Goal: Check status: Check status

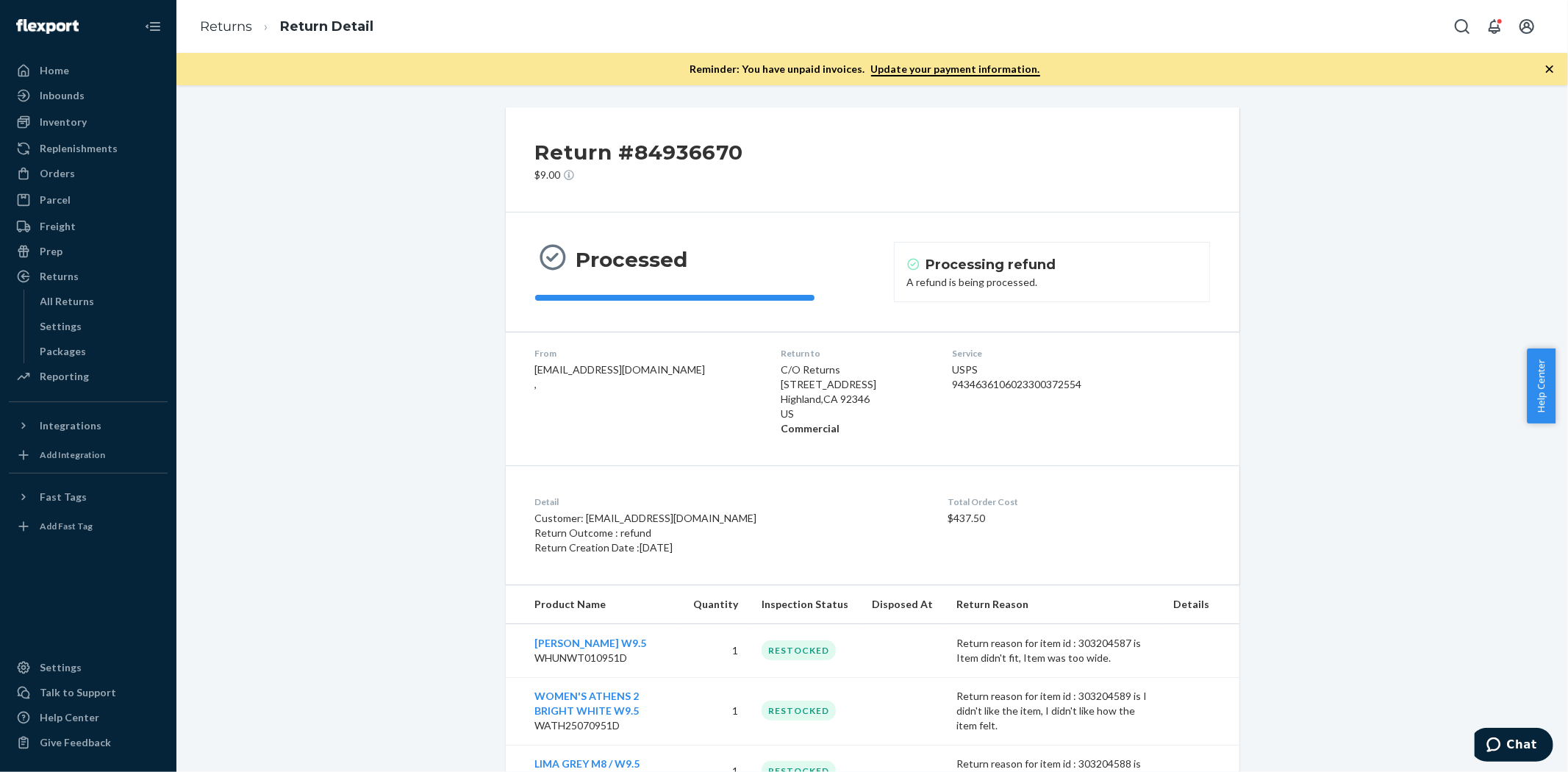
click at [362, 225] on div "Return #84936670 $9.00 Processed Processing refund A refund is being processed.…" at bounding box center [872, 453] width 1370 height 690
click at [225, 28] on link "Returns" at bounding box center [226, 26] width 52 height 16
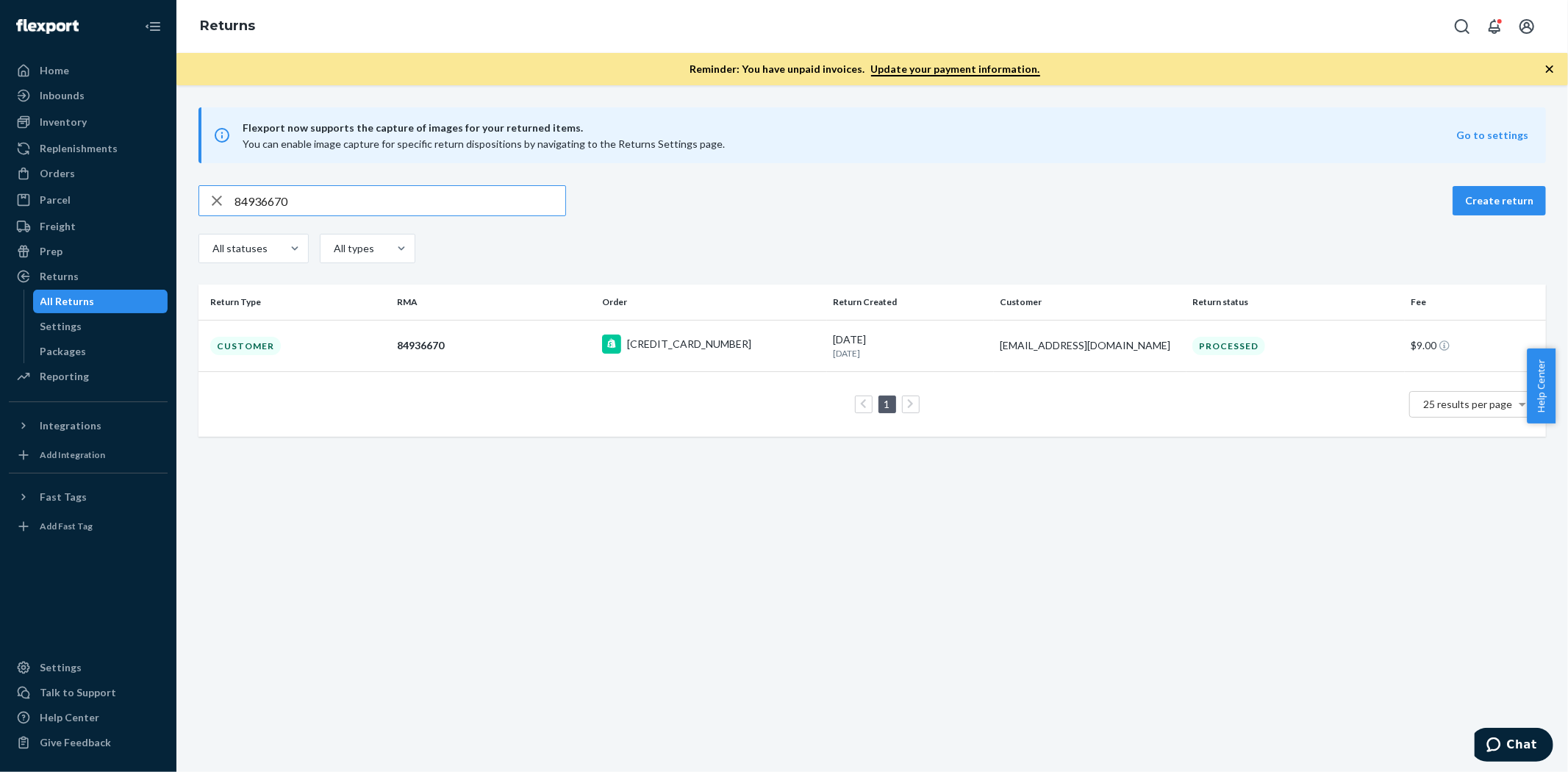
drag, startPoint x: 332, startPoint y: 204, endPoint x: 225, endPoint y: 198, distance: 107.2
click at [225, 198] on div "84936670" at bounding box center [382, 201] width 366 height 29
type input "83874001"
click at [231, 344] on div "Customer" at bounding box center [245, 346] width 71 height 18
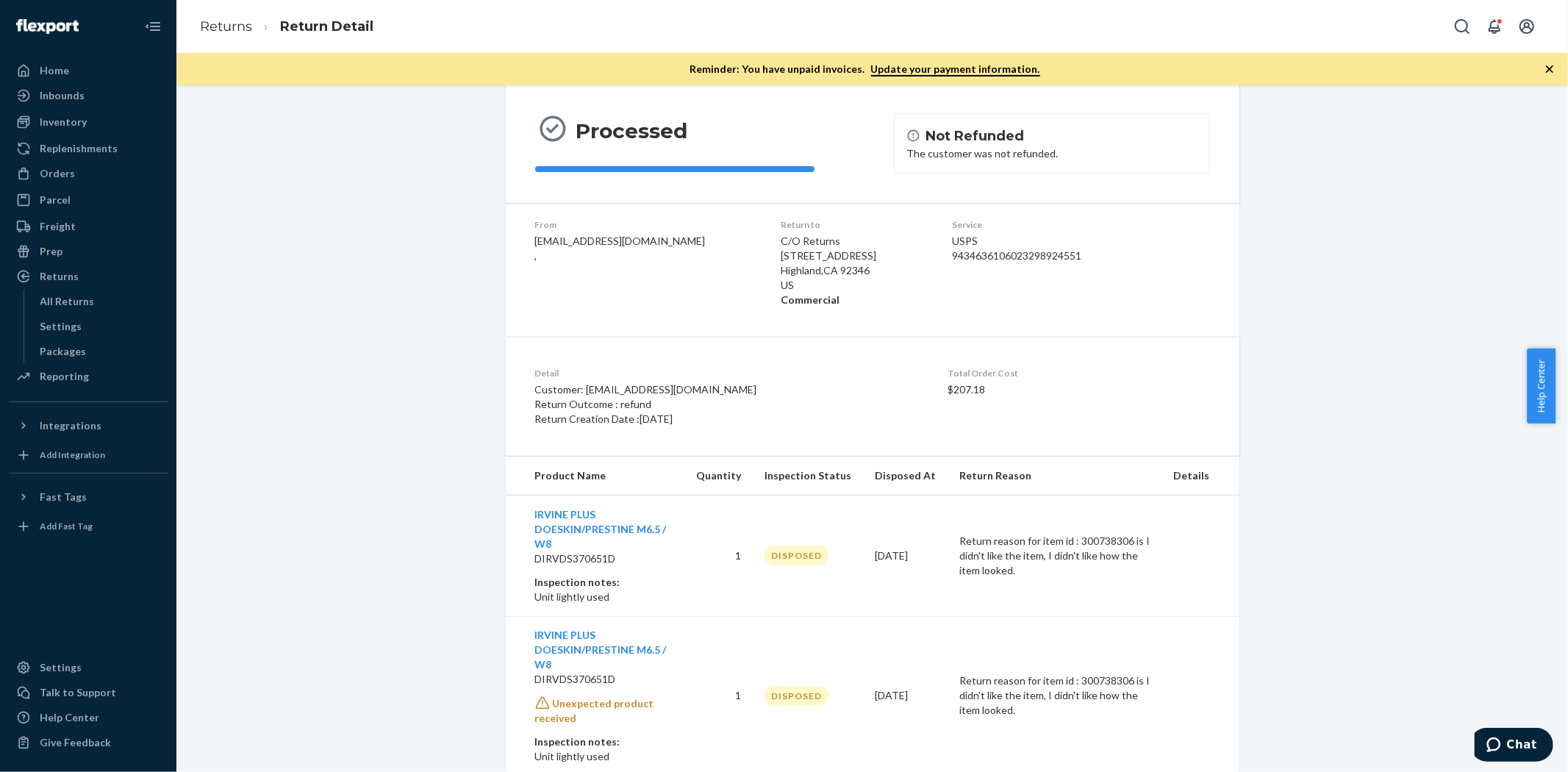
scroll to position [237, 0]
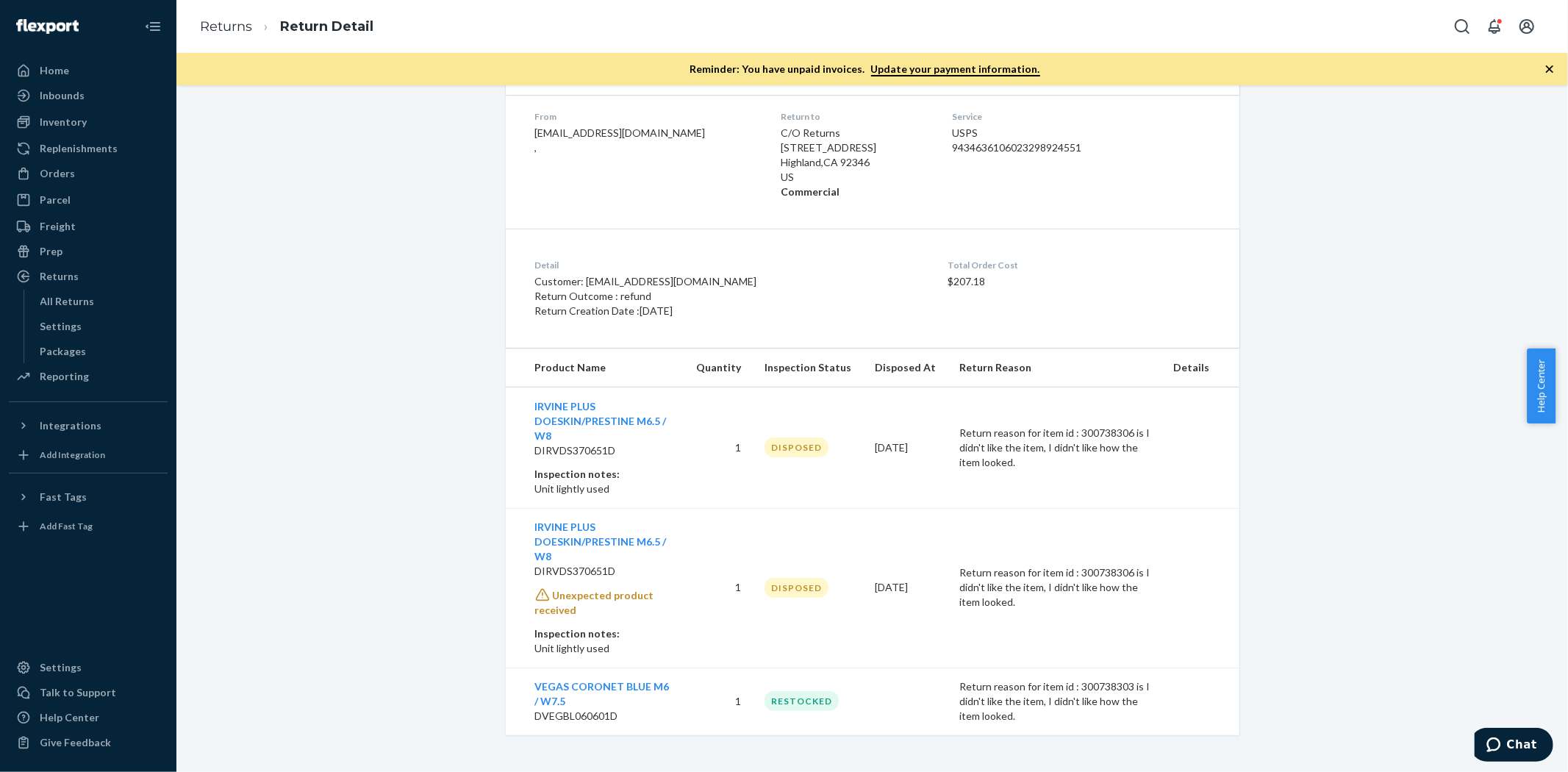
click at [372, 398] on div "Return #83874001 $9.00 Processed Not Refunded The customer was not refunded. Fr…" at bounding box center [872, 303] width 1370 height 864
click at [379, 375] on div "Return #83874001 $9.00 Processed Not Refunded The customer was not refunded. Fr…" at bounding box center [872, 303] width 1370 height 864
click at [341, 361] on div "Return #83874001 $9.00 Processed Not Refunded The customer was not refunded. Fr…" at bounding box center [872, 303] width 1370 height 864
click at [341, 362] on div "Return #83874001 $9.00 Processed Not Refunded The customer was not refunded. Fr…" at bounding box center [872, 303] width 1370 height 864
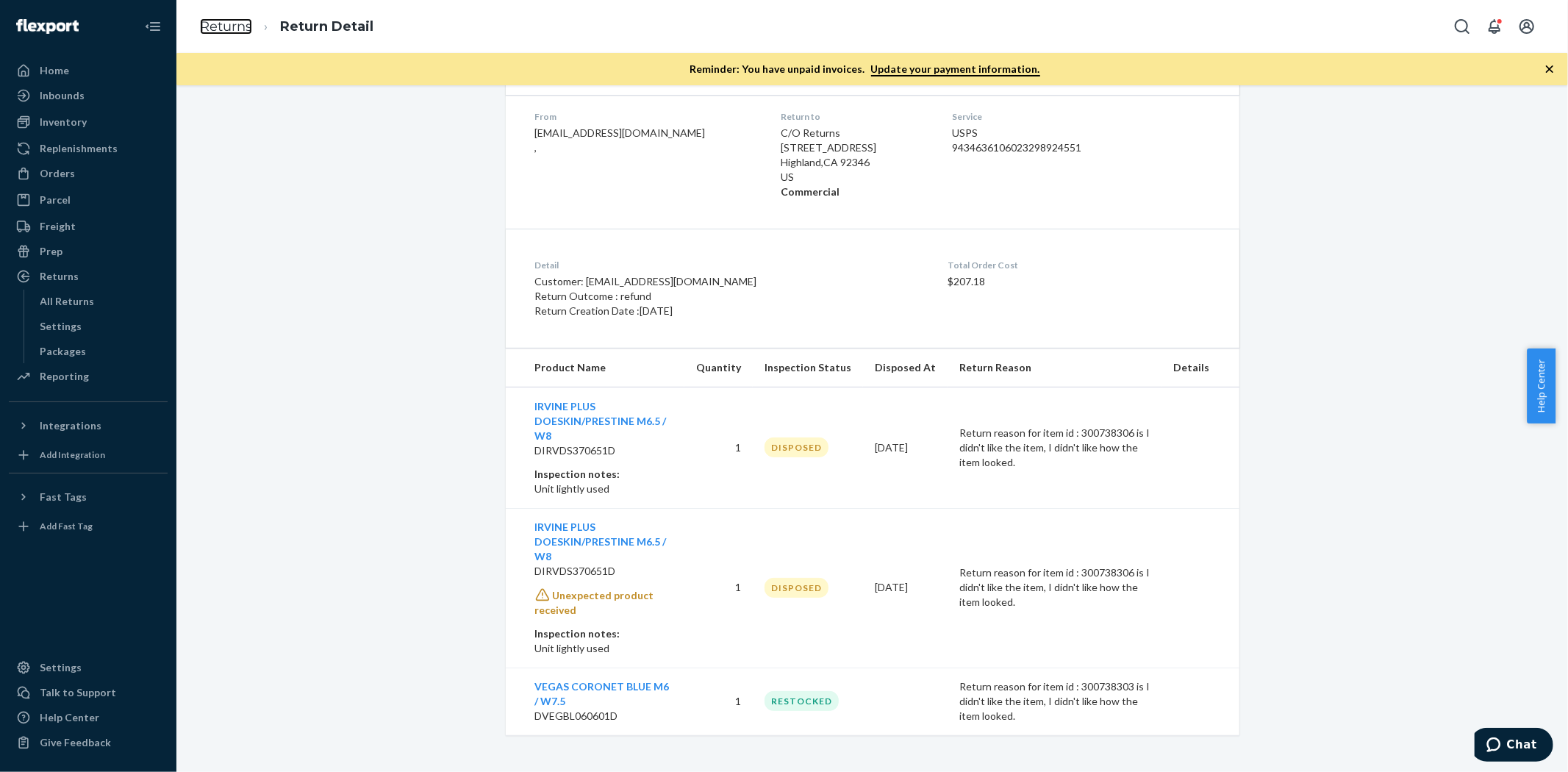
click at [237, 26] on link "Returns" at bounding box center [226, 26] width 52 height 16
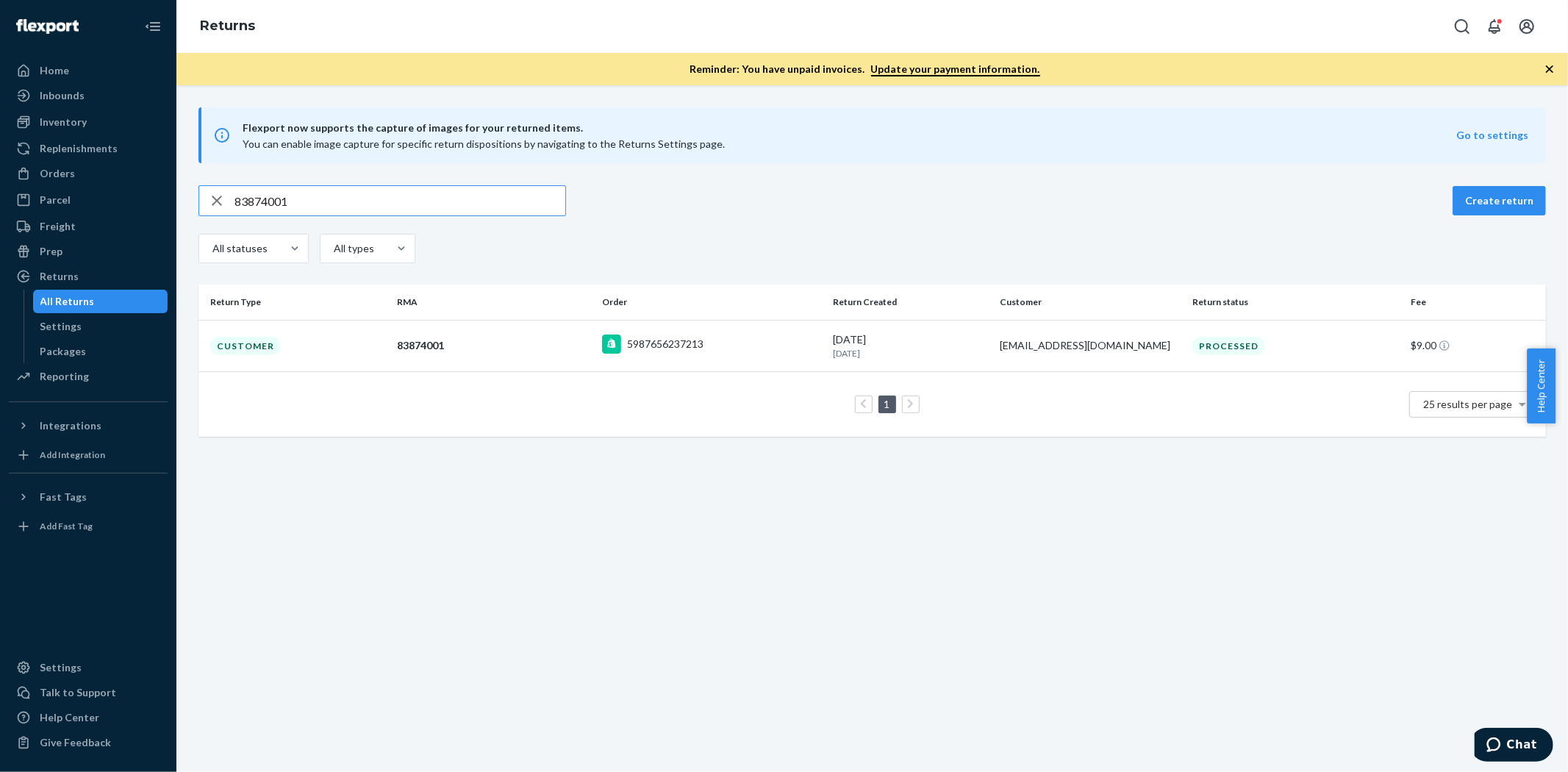
click at [270, 193] on input "83874001" at bounding box center [400, 201] width 331 height 29
type input "83710914"
click at [256, 349] on div "Customer" at bounding box center [245, 346] width 71 height 18
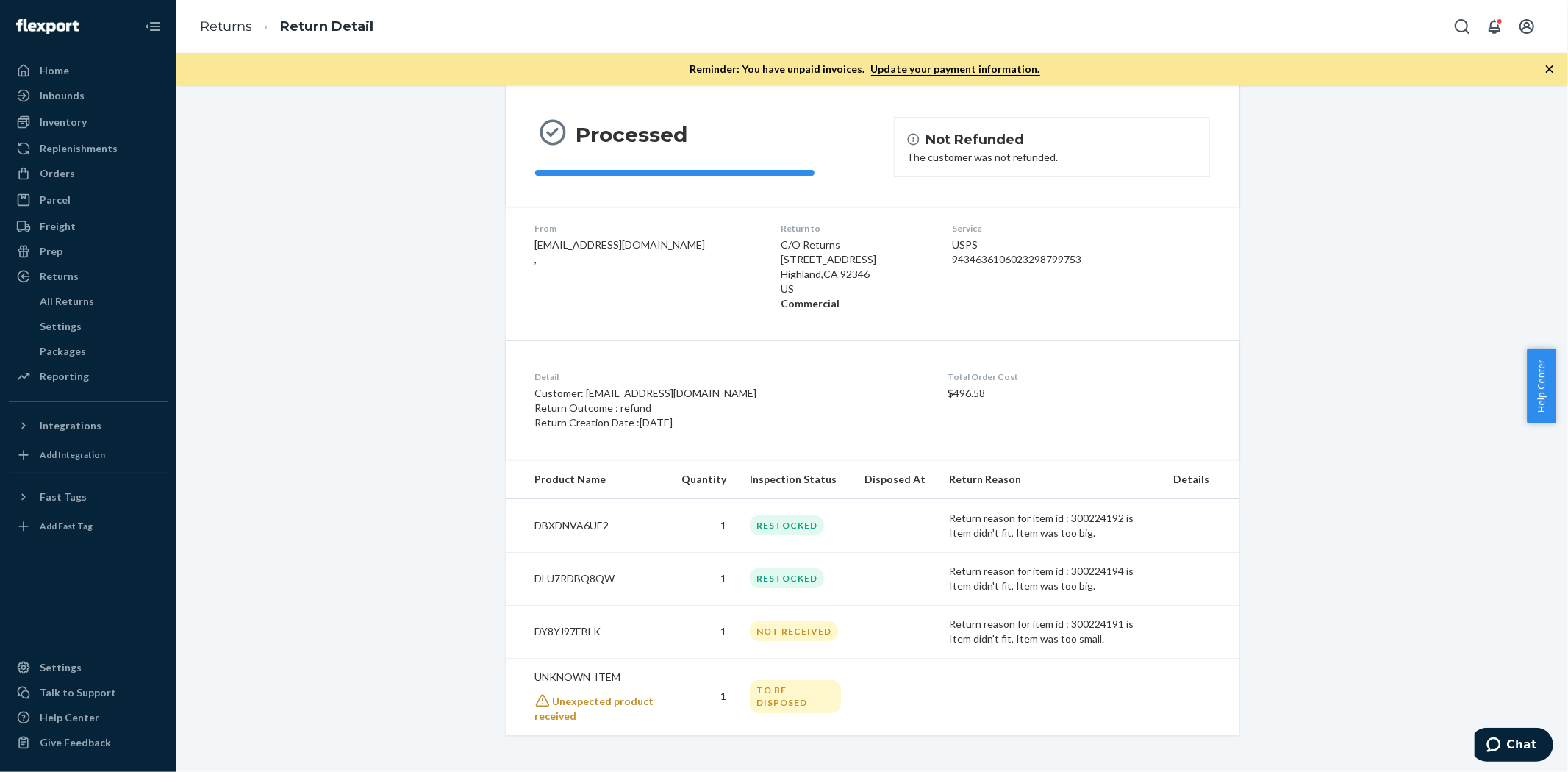
scroll to position [125, 0]
click at [384, 485] on div "Return #83710914 $9.00 Processed Not Refunded The customer was not refunded. Fr…" at bounding box center [872, 358] width 1370 height 753
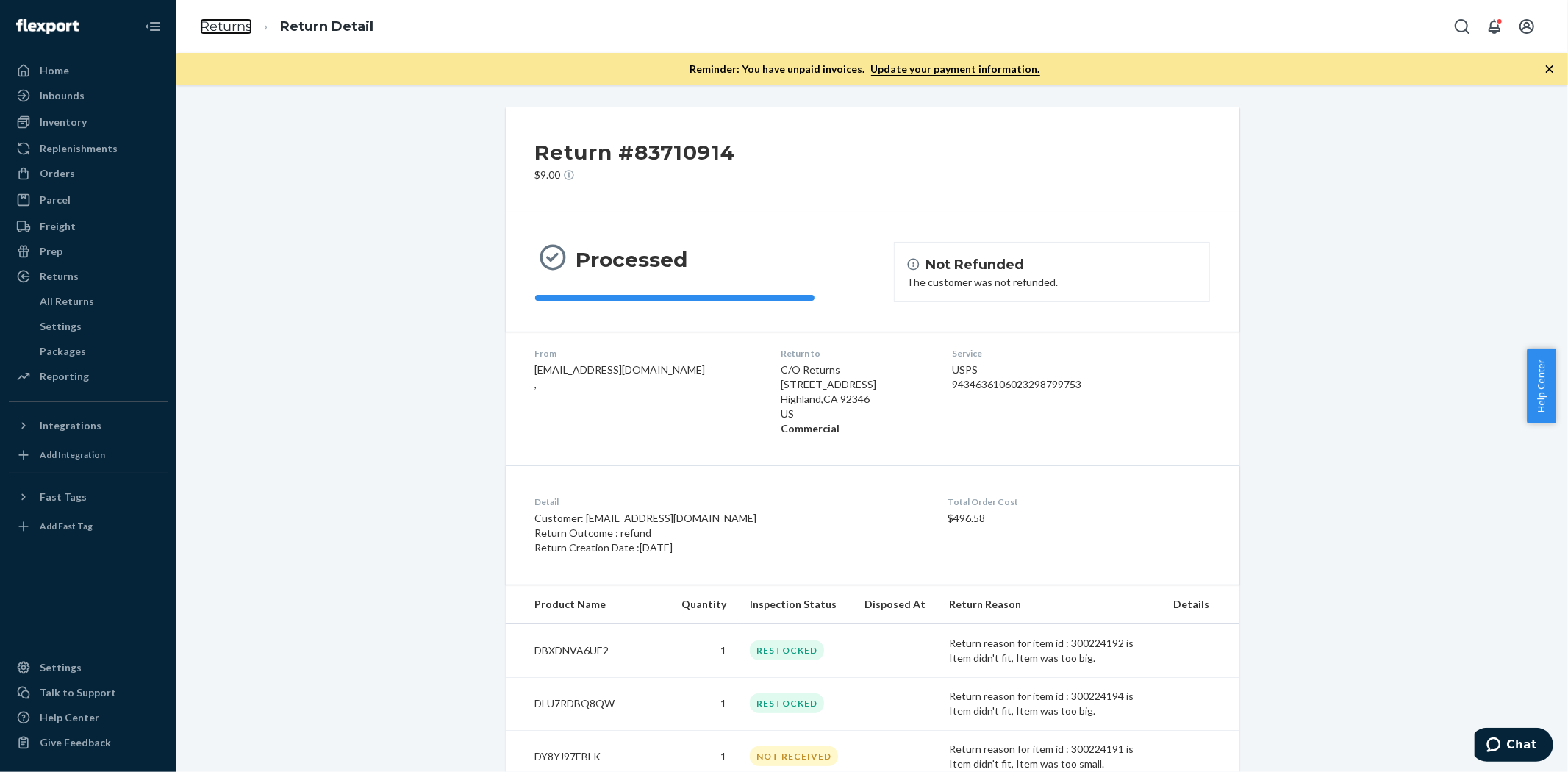
click at [206, 22] on link "Returns" at bounding box center [226, 26] width 52 height 16
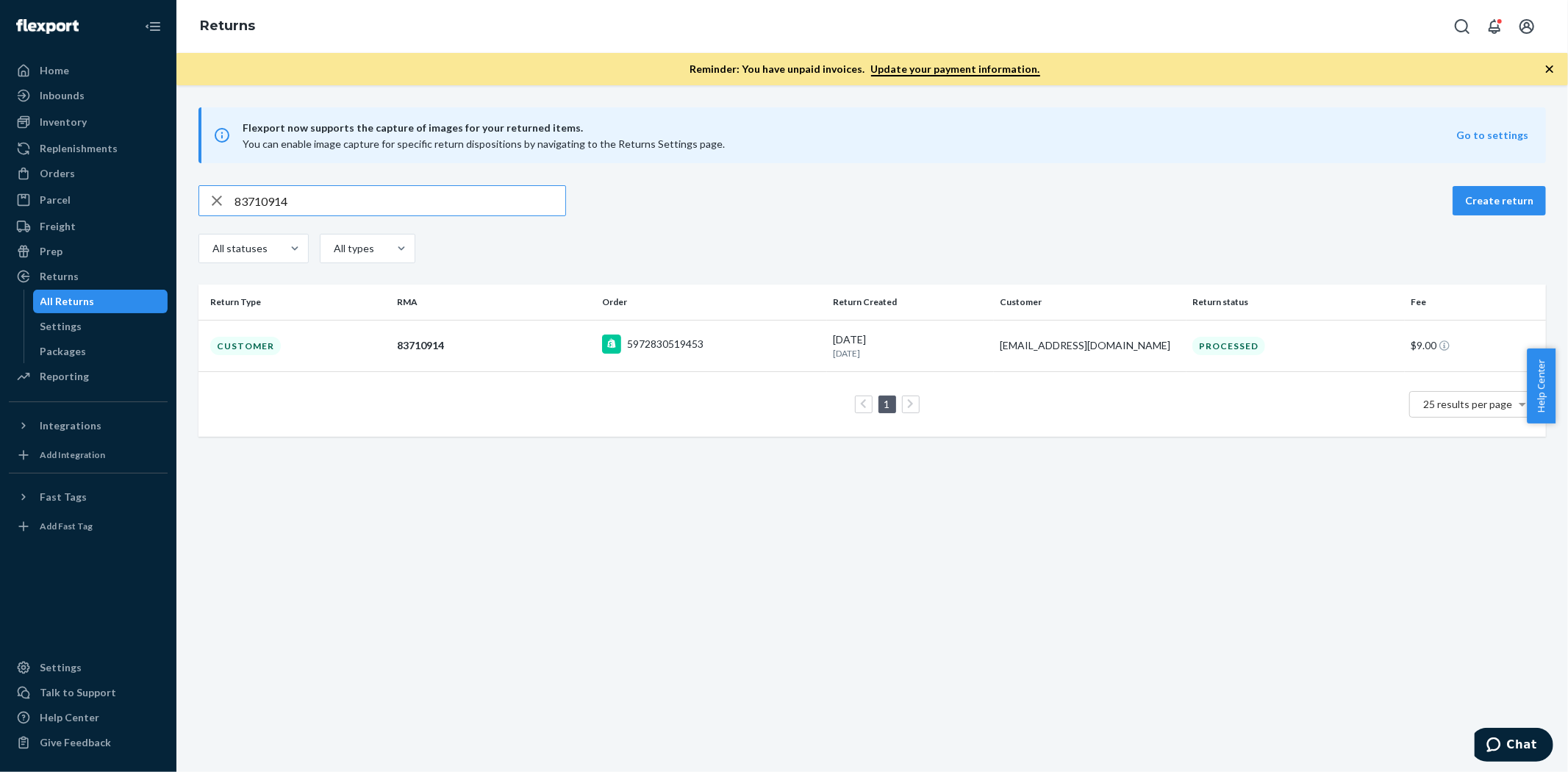
click at [259, 191] on input "83710914" at bounding box center [400, 201] width 331 height 29
type input "83547639"
click at [278, 358] on td "Customer" at bounding box center [295, 347] width 192 height 54
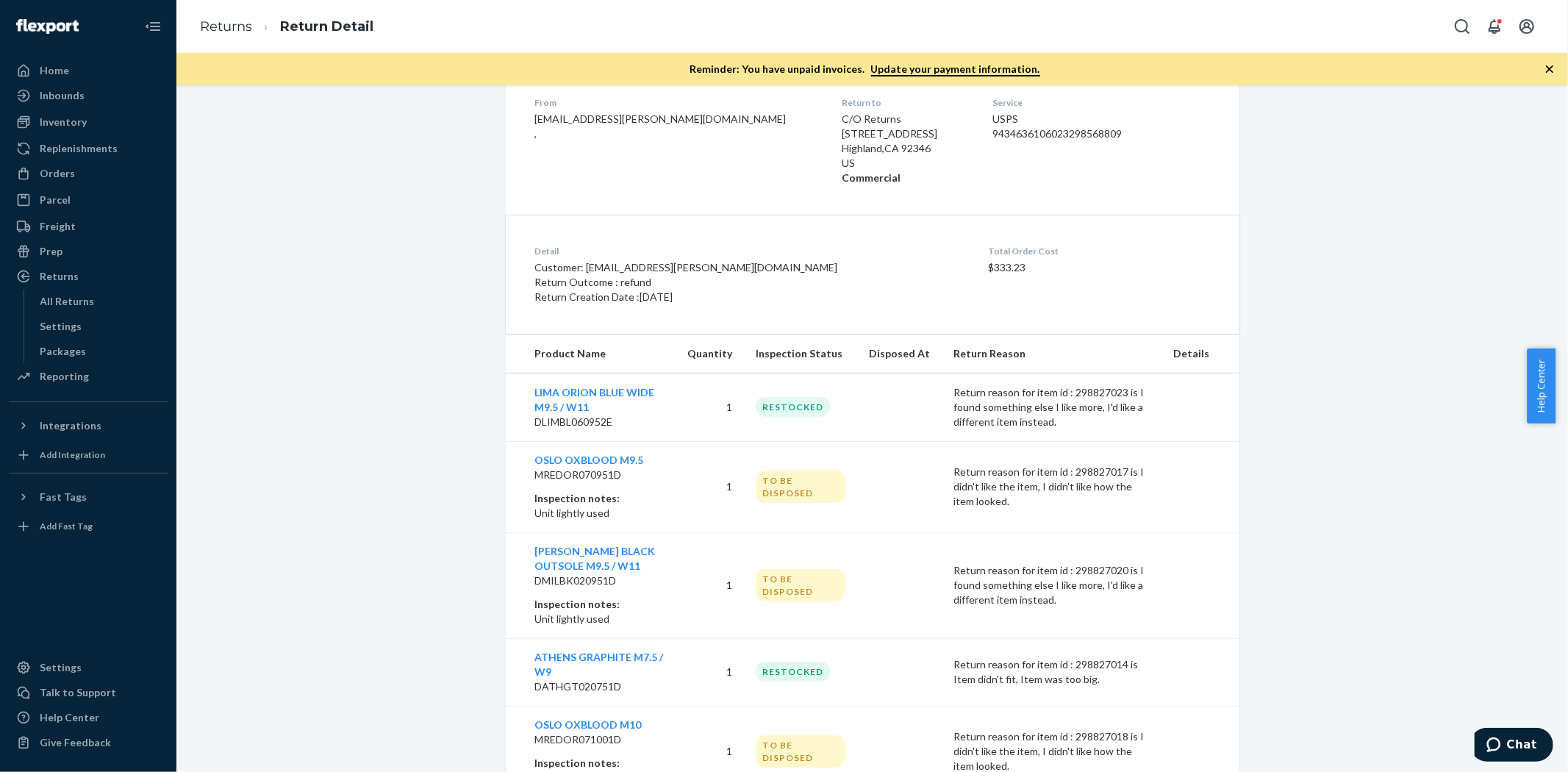
scroll to position [312, 0]
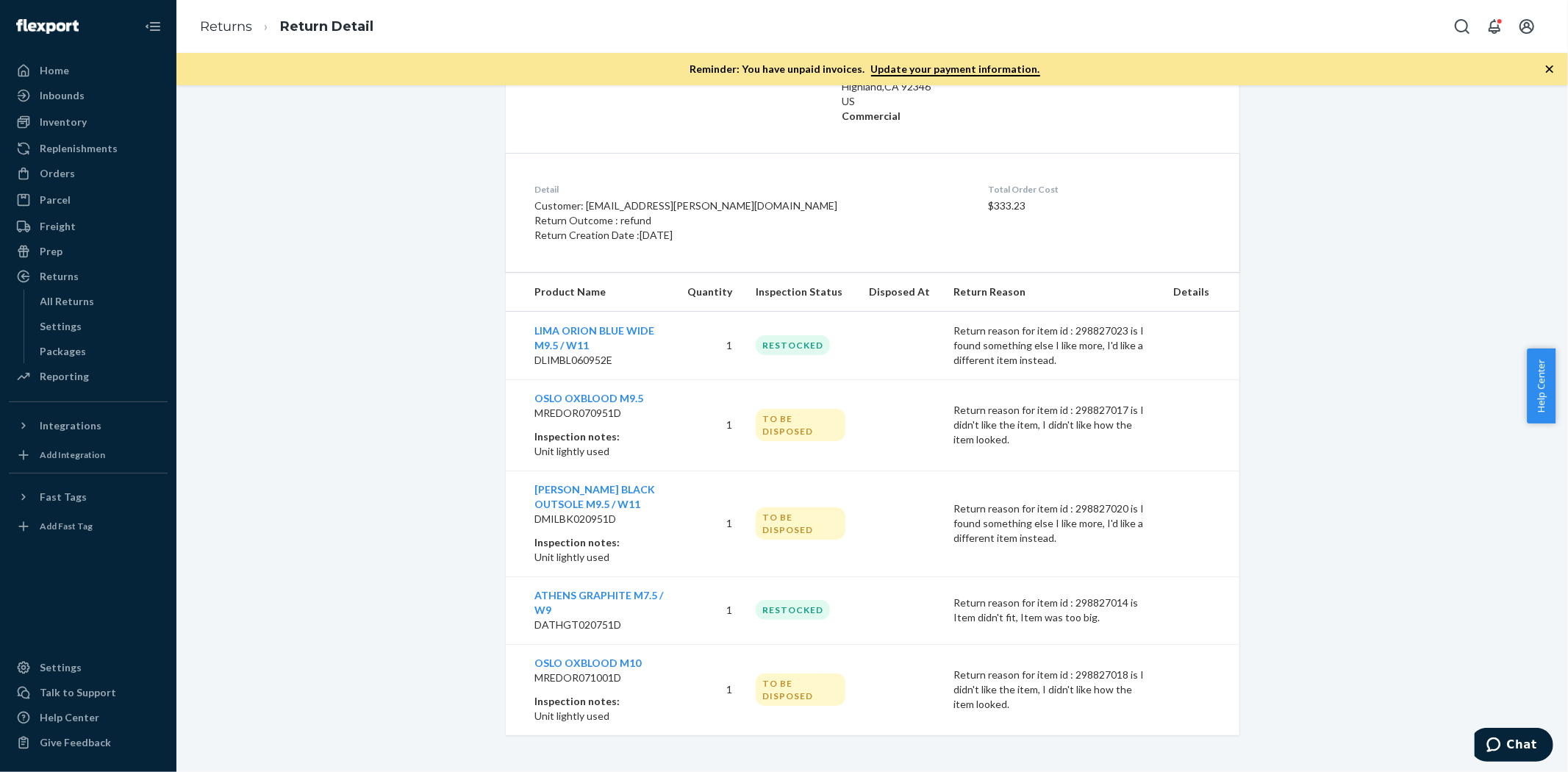
click at [441, 568] on div "Return #83547639 $15.00 Processed Not Refunded The customer was not refunded. F…" at bounding box center [872, 265] width 1370 height 940
click at [361, 655] on div "Return #83547639 $15.00 Processed Not Refunded The customer was not refunded. F…" at bounding box center [872, 265] width 1370 height 940
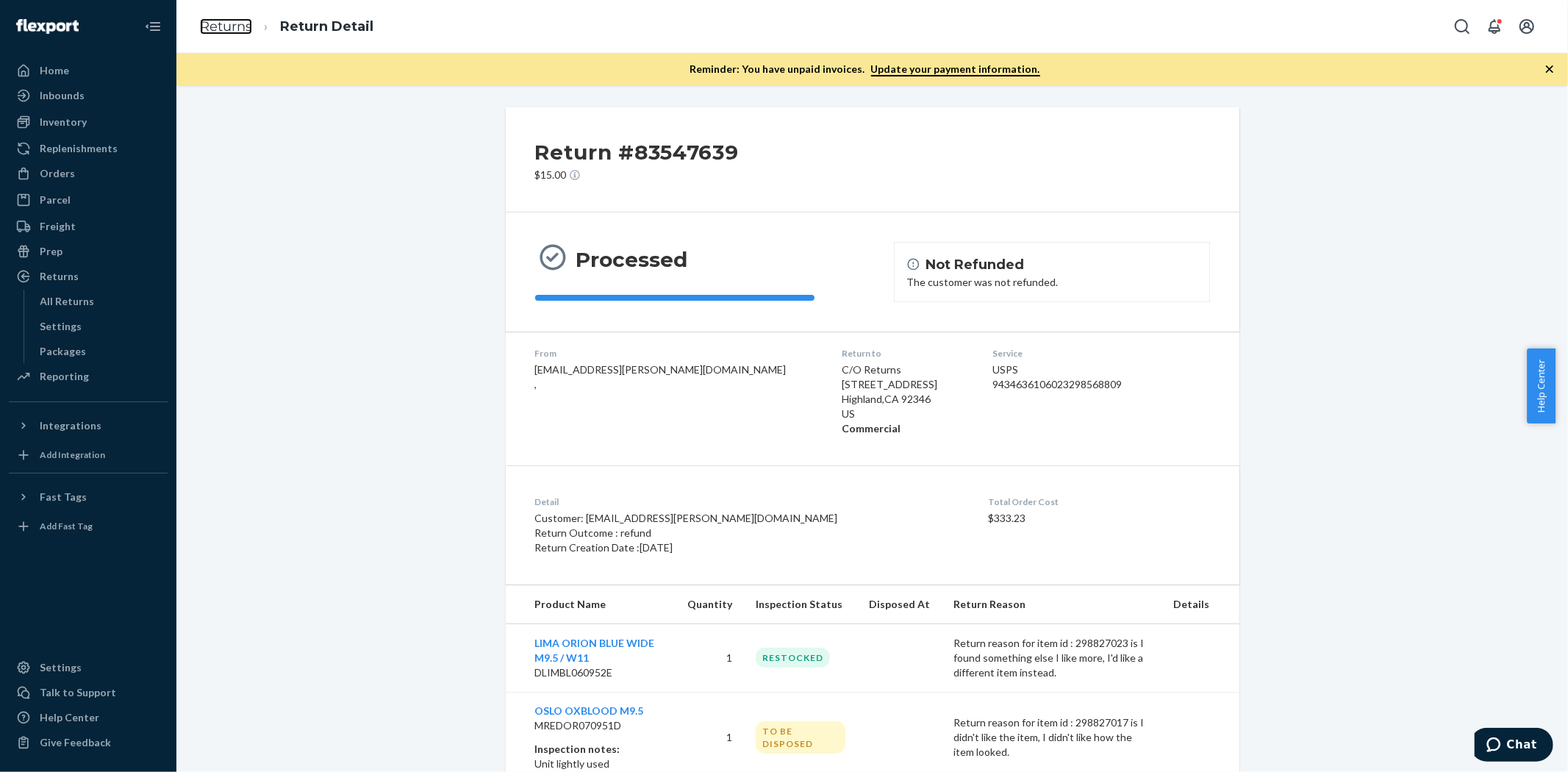
click at [209, 24] on link "Returns" at bounding box center [226, 26] width 52 height 16
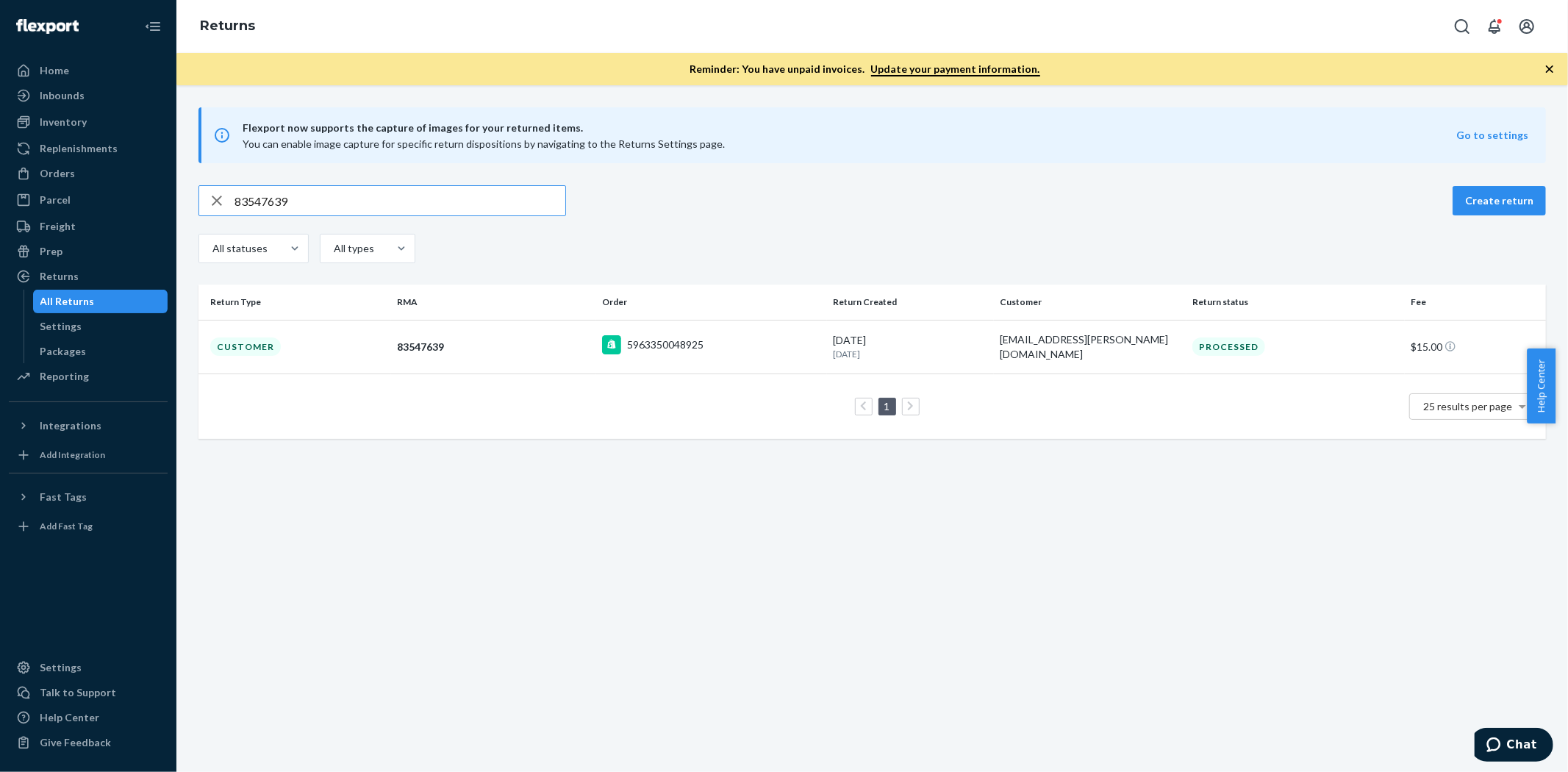
drag, startPoint x: 314, startPoint y: 210, endPoint x: 225, endPoint y: 207, distance: 89.1
click at [225, 206] on div "83547639" at bounding box center [382, 201] width 366 height 29
drag, startPoint x: 325, startPoint y: 194, endPoint x: 226, endPoint y: 174, distance: 101.0
click at [211, 186] on div "83633477" at bounding box center [382, 201] width 366 height 29
paste input "434199"
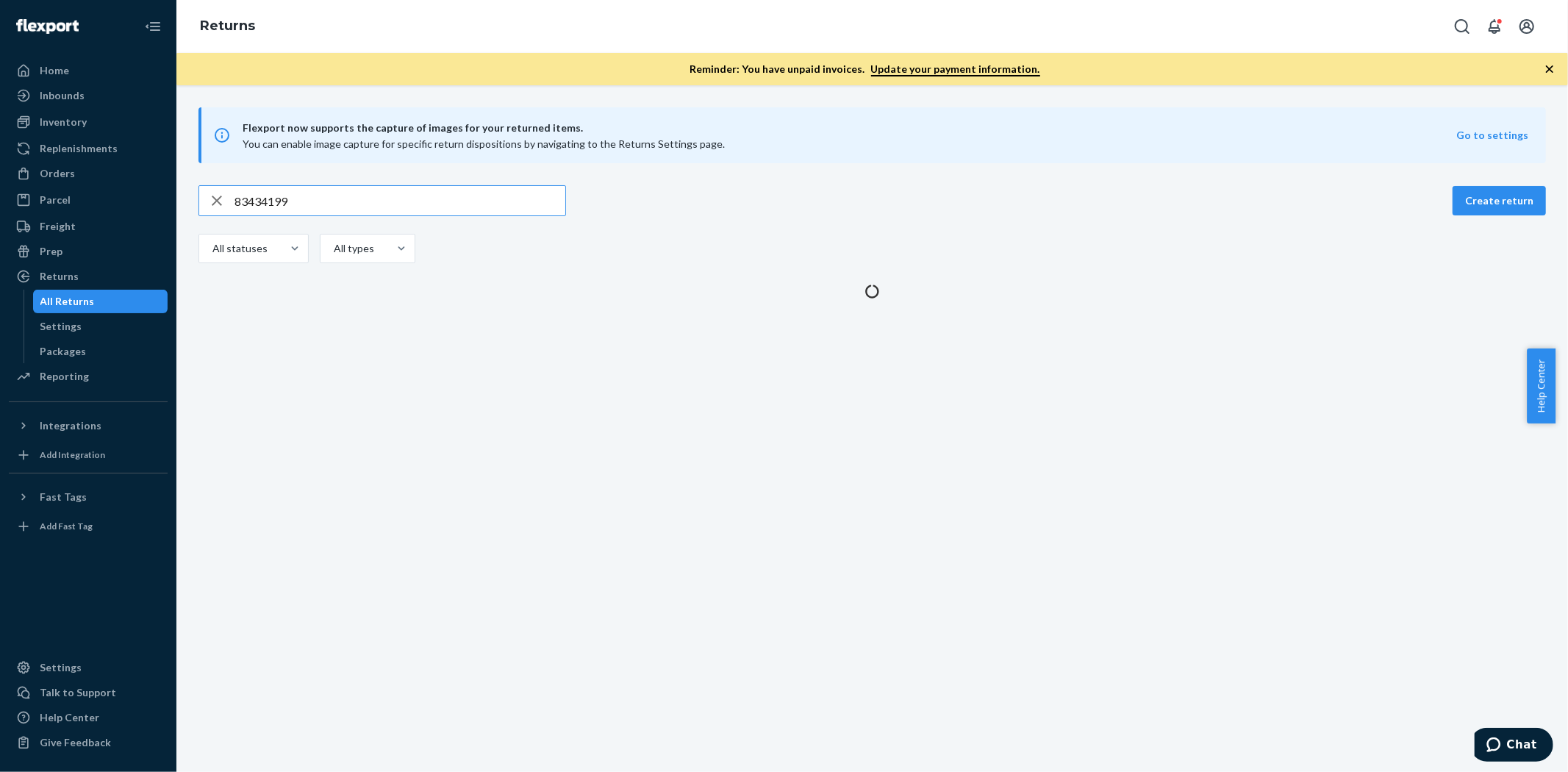
type input "83434199"
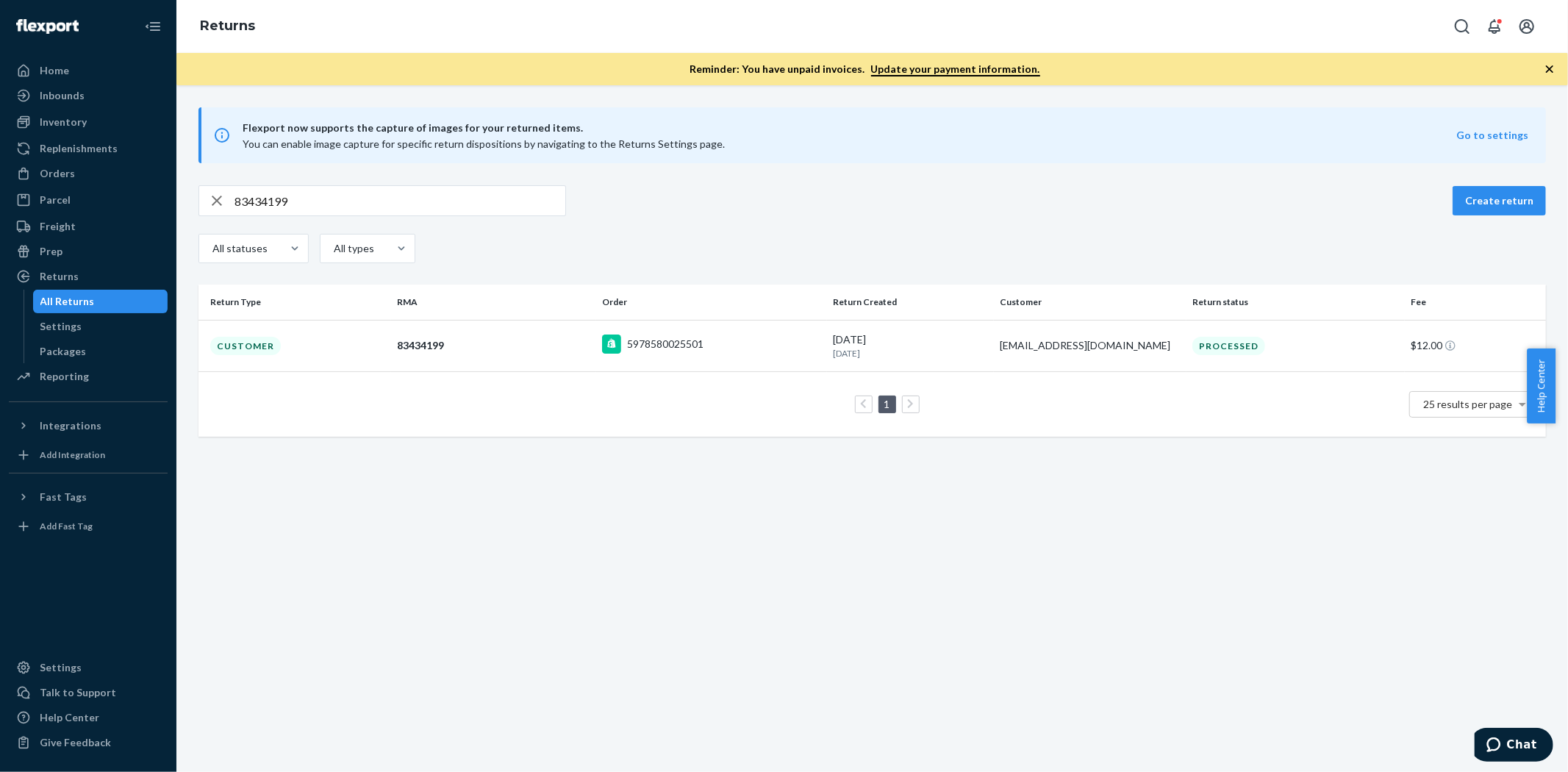
click at [245, 350] on div "Customer" at bounding box center [245, 346] width 71 height 18
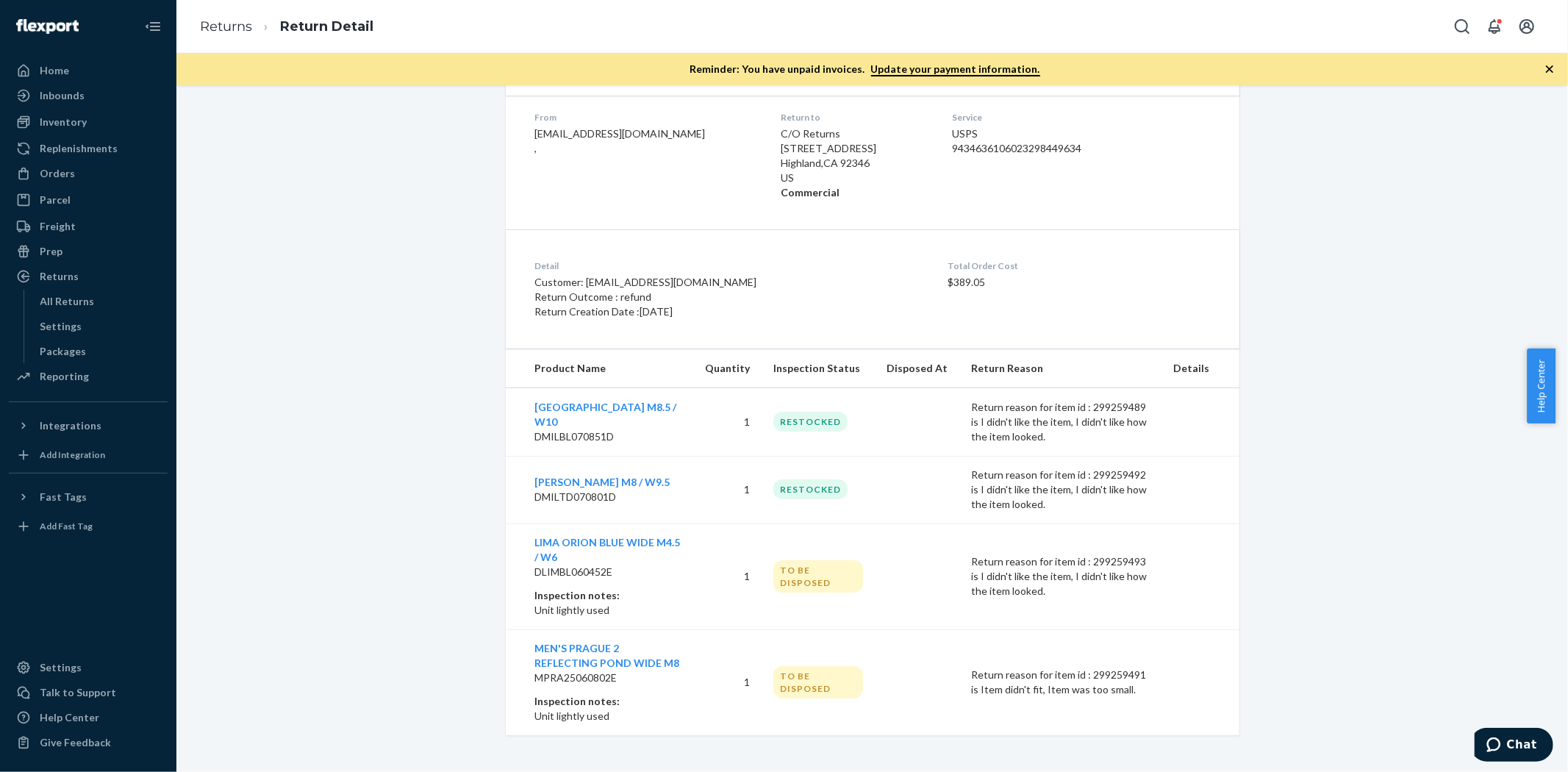
scroll to position [251, 0]
click at [399, 481] on div "Return #83434199 $12.00 Processed Not Refunded The customer was not refunded. F…" at bounding box center [872, 303] width 1370 height 864
click at [414, 464] on div "Return #83434199 $12.00 Processed Not Refunded The customer was not refunded. F…" at bounding box center [872, 303] width 1370 height 864
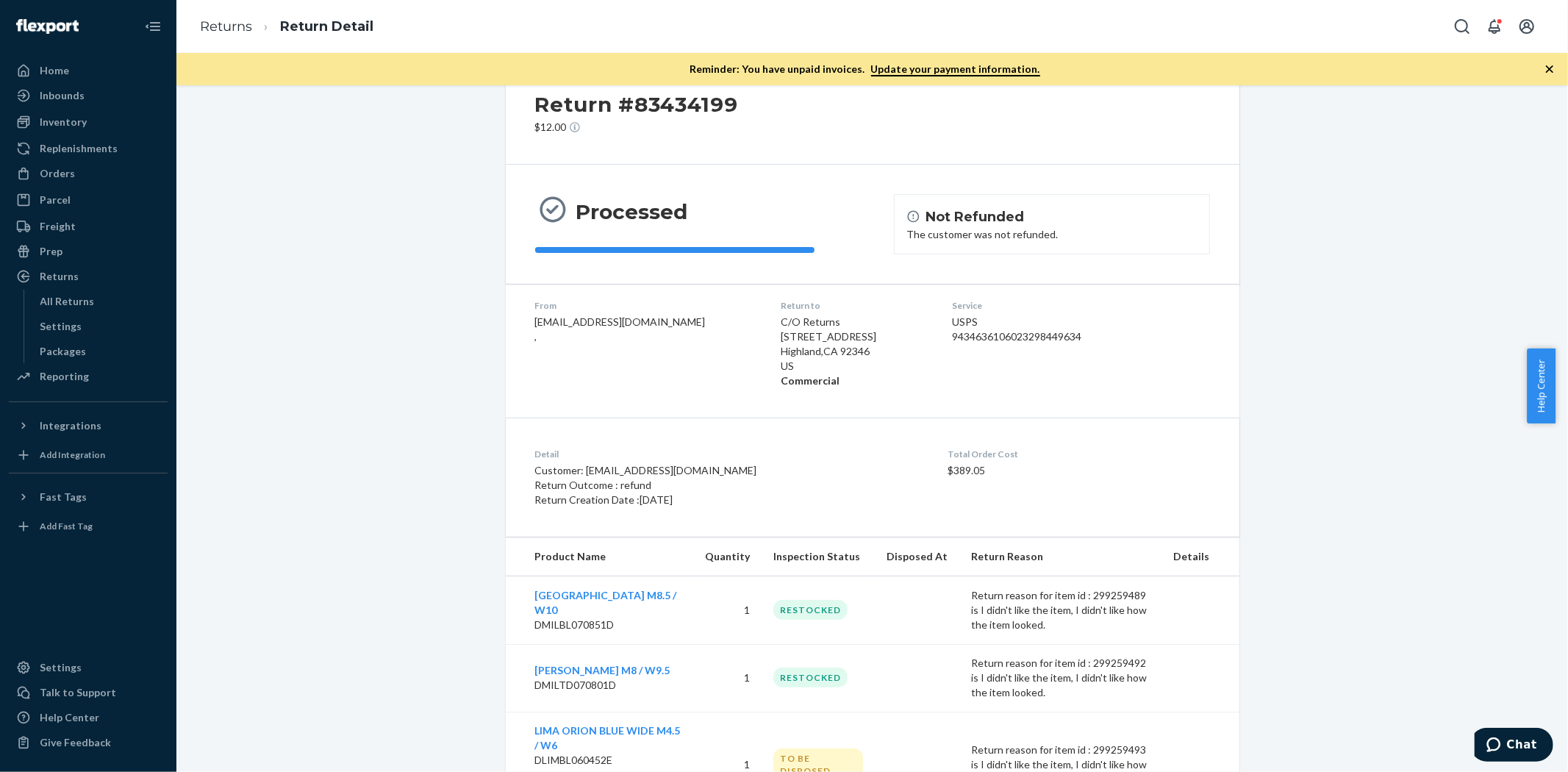
scroll to position [5, 0]
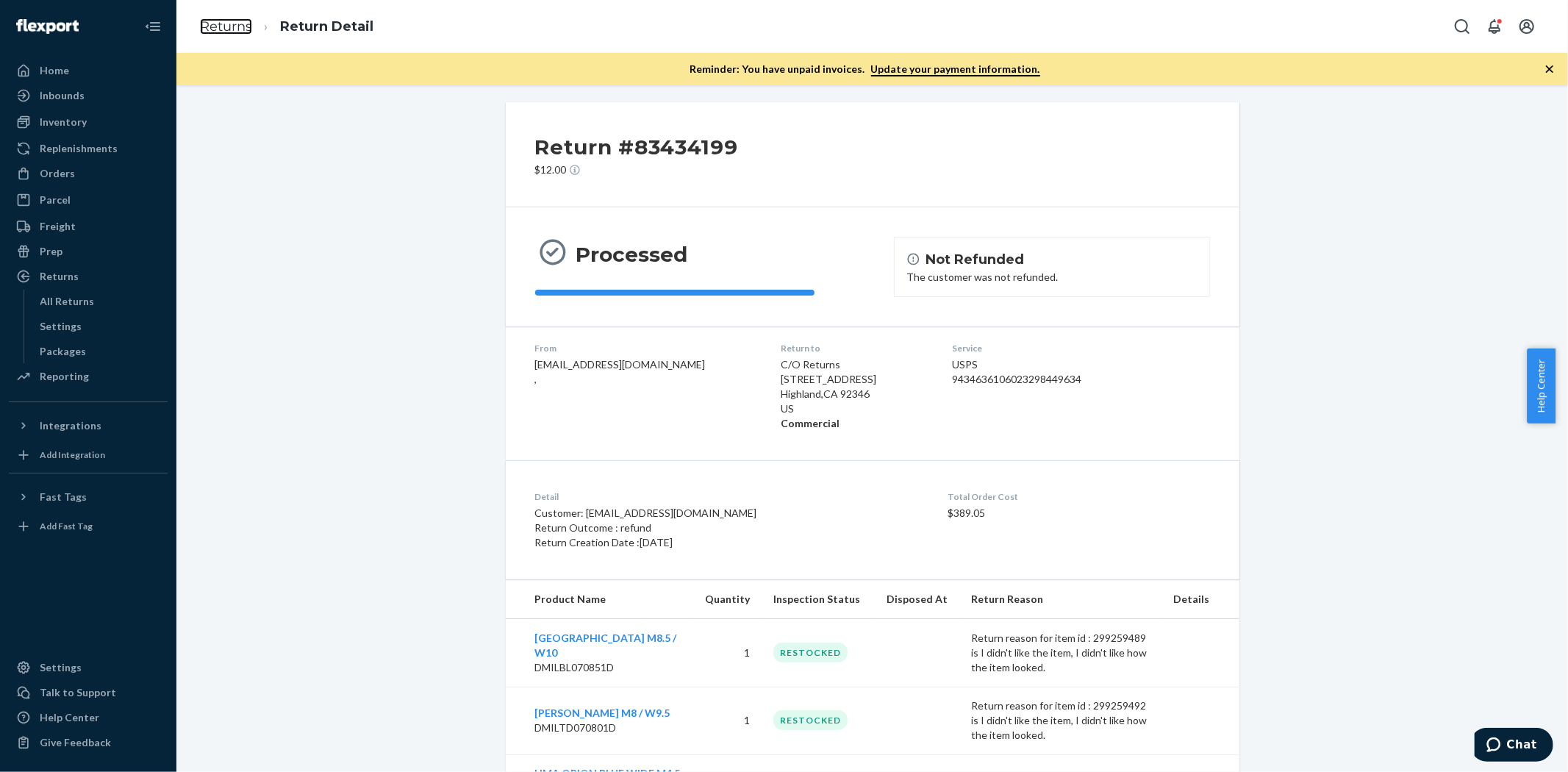
click at [234, 20] on link "Returns" at bounding box center [226, 26] width 52 height 16
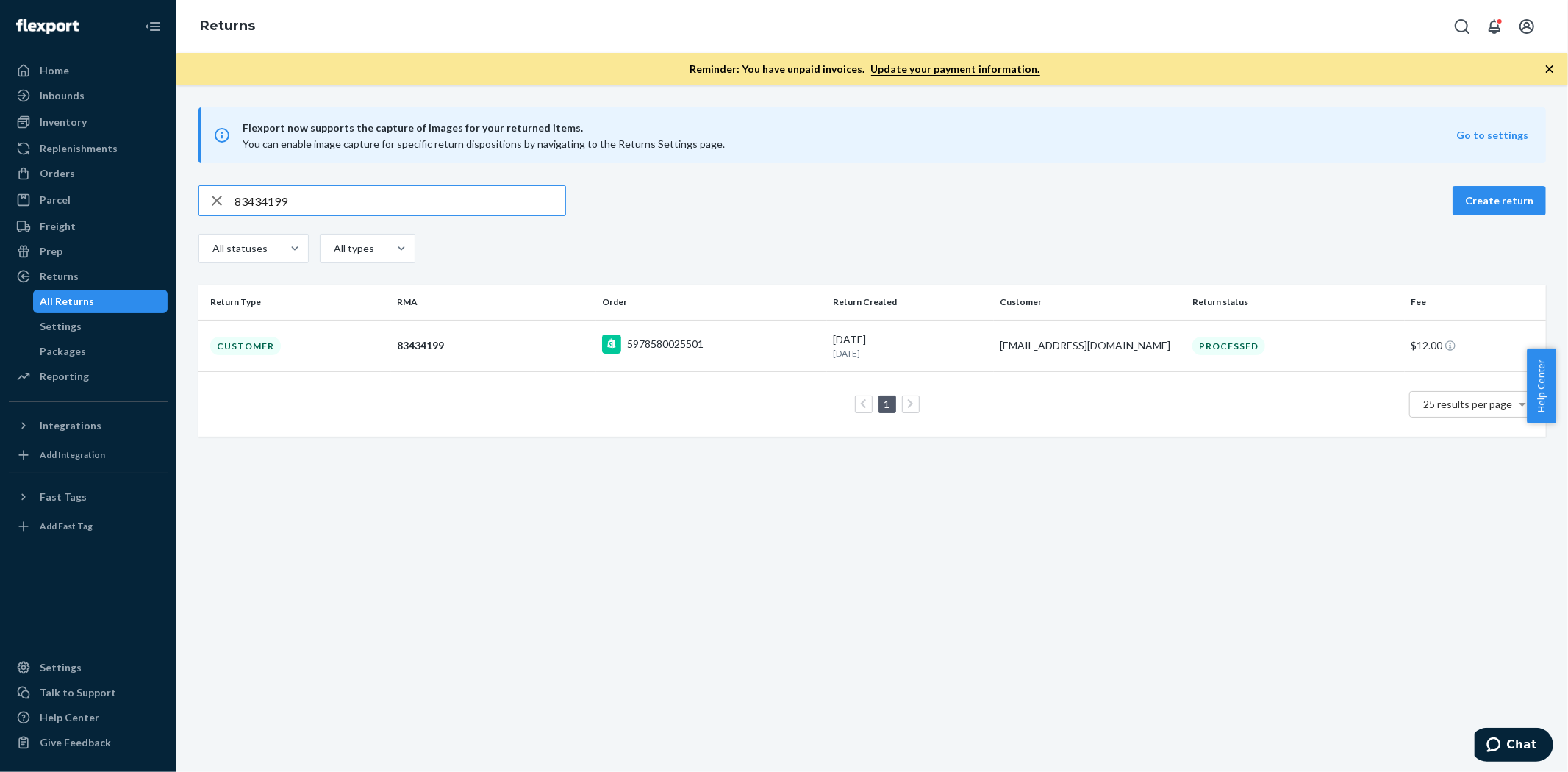
click at [298, 189] on input "83434199" at bounding box center [400, 201] width 331 height 29
type input "83274030"
click at [244, 347] on div "Customer" at bounding box center [245, 347] width 71 height 18
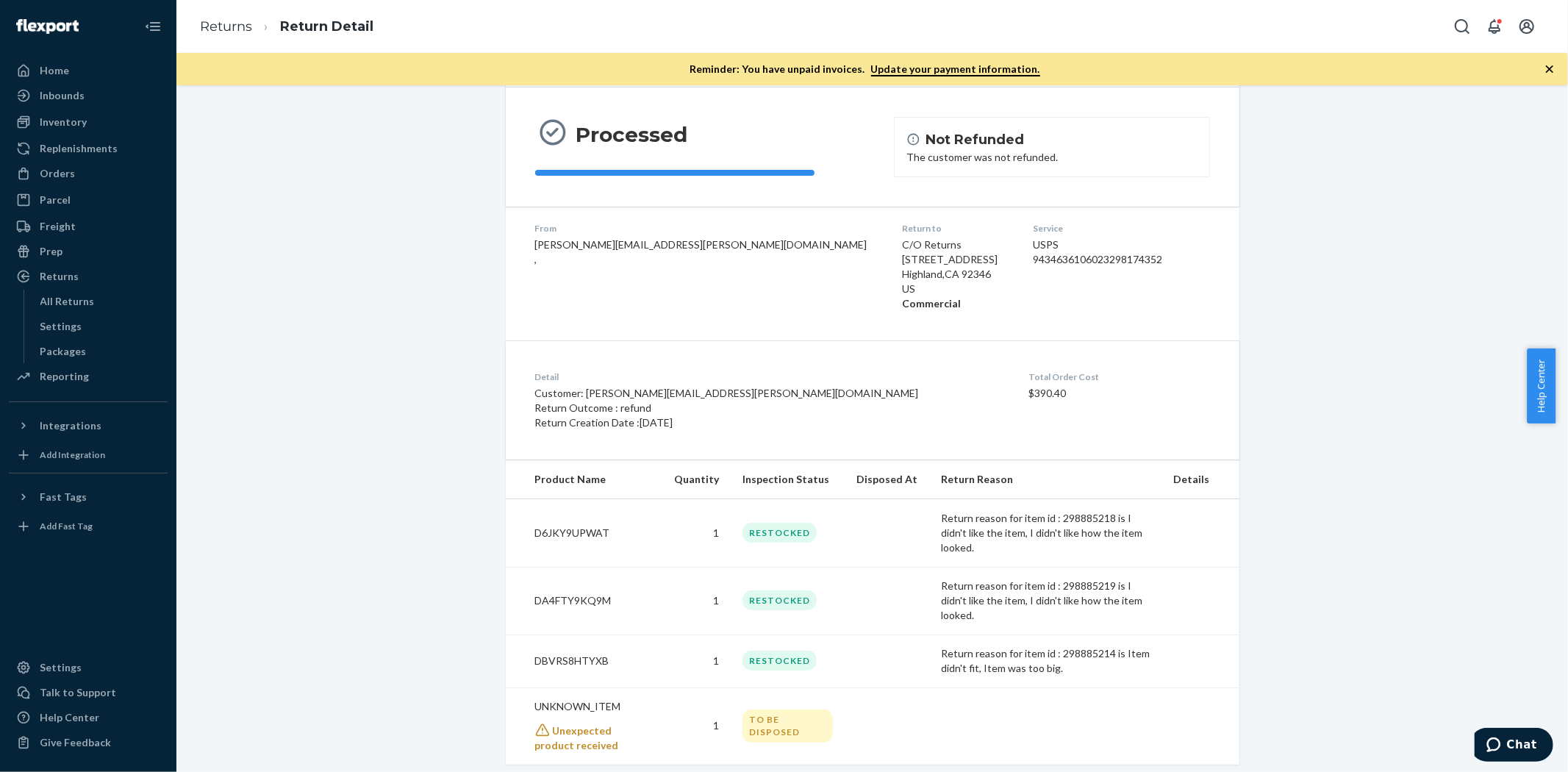
scroll to position [125, 0]
click at [321, 460] on div "Return #83274030 $12.00 Processed Not Refunded The customer was not refunded. F…" at bounding box center [872, 372] width 1370 height 782
